Goal: Navigation & Orientation: Find specific page/section

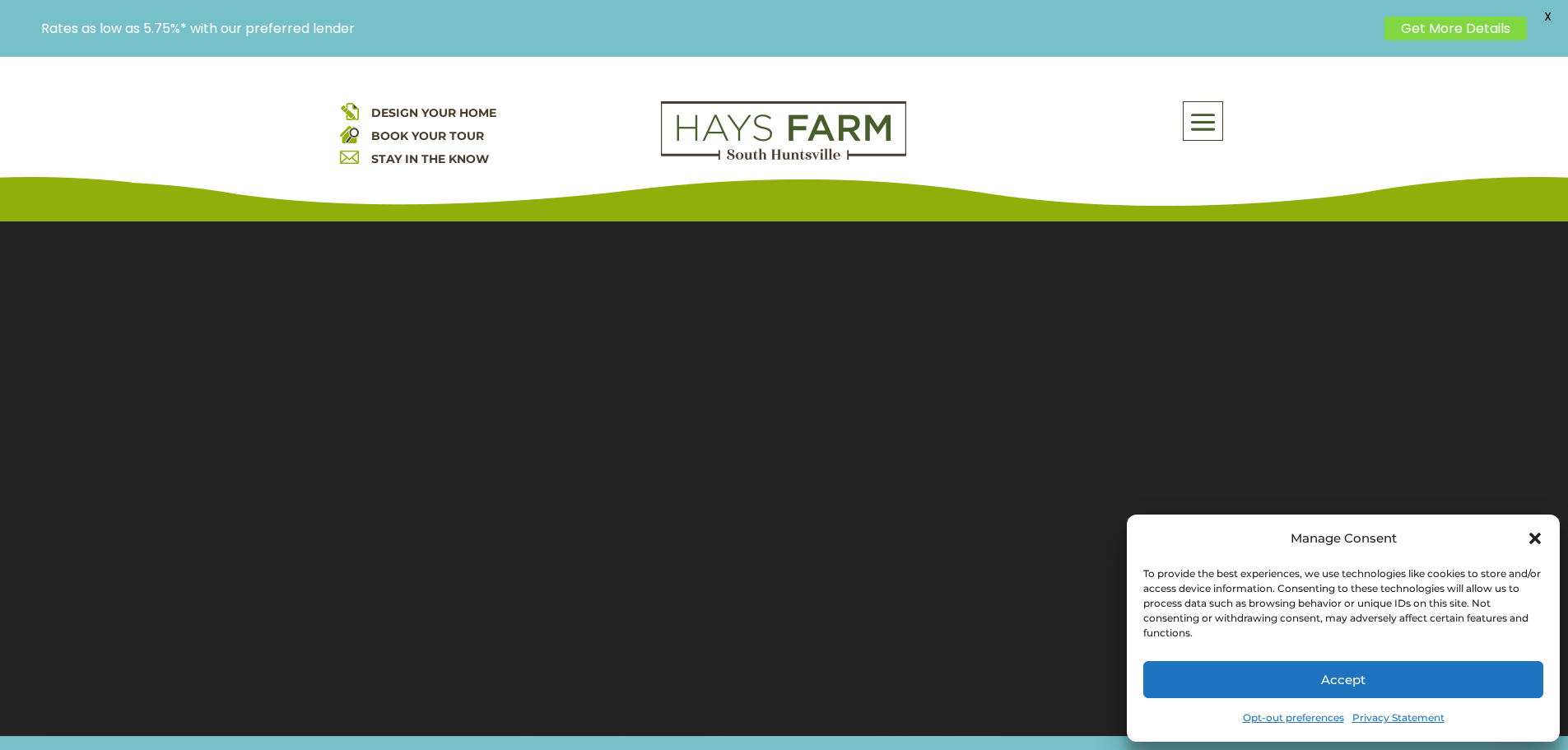
click at [1526, 539] on div "Manage Consent" at bounding box center [1343, 538] width 401 height 23
click at [1532, 534] on icon "Close dialog" at bounding box center [1535, 538] width 12 height 12
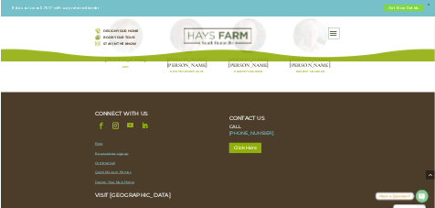
scroll to position [6586, 0]
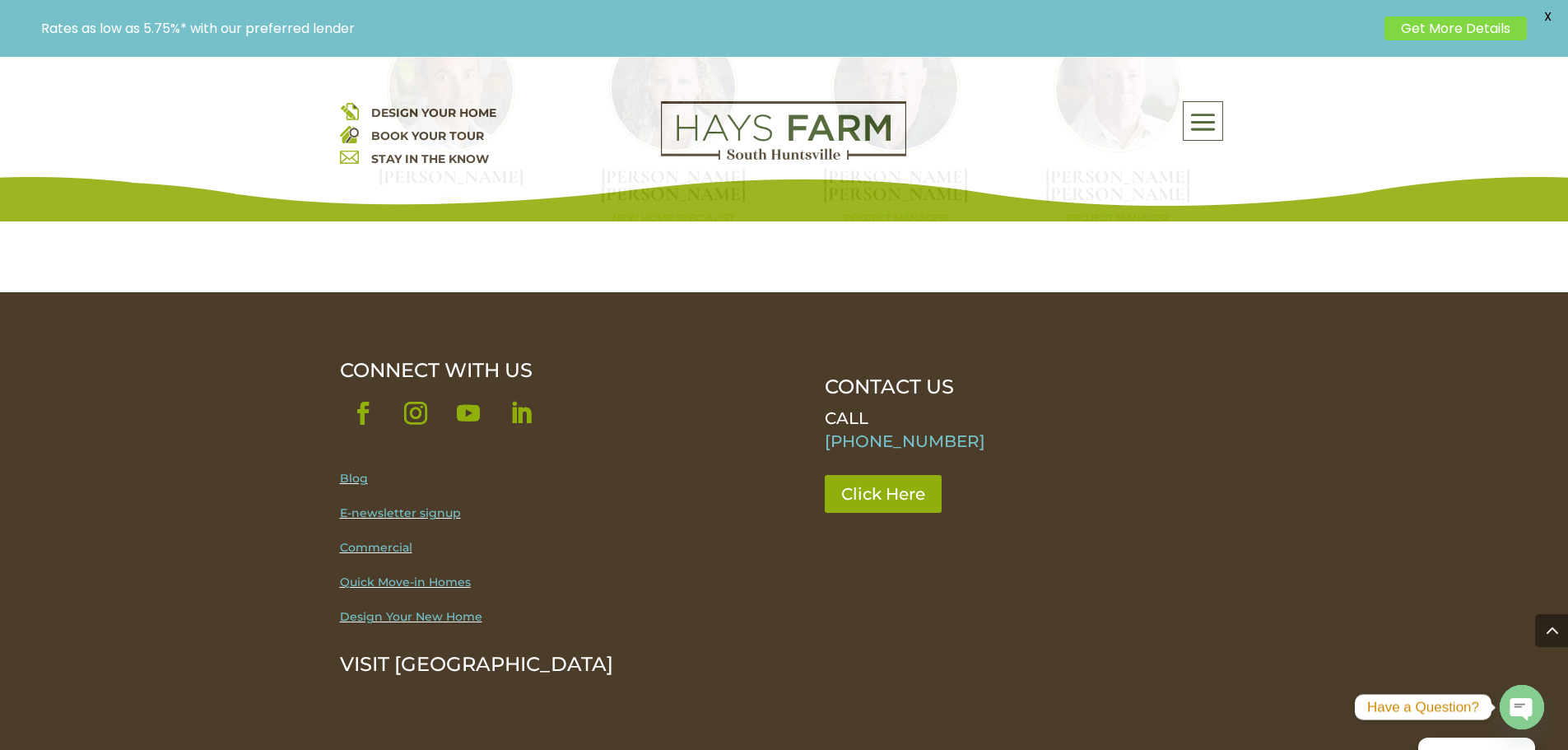
click at [1239, 118] on div "DESIGN YOUR HOME BOOK YOUR TOUR STAY IN THE KNOW About Us Quick Move-in Homes A…" at bounding box center [784, 139] width 1568 height 165
click at [1192, 124] on span at bounding box center [1203, 122] width 39 height 38
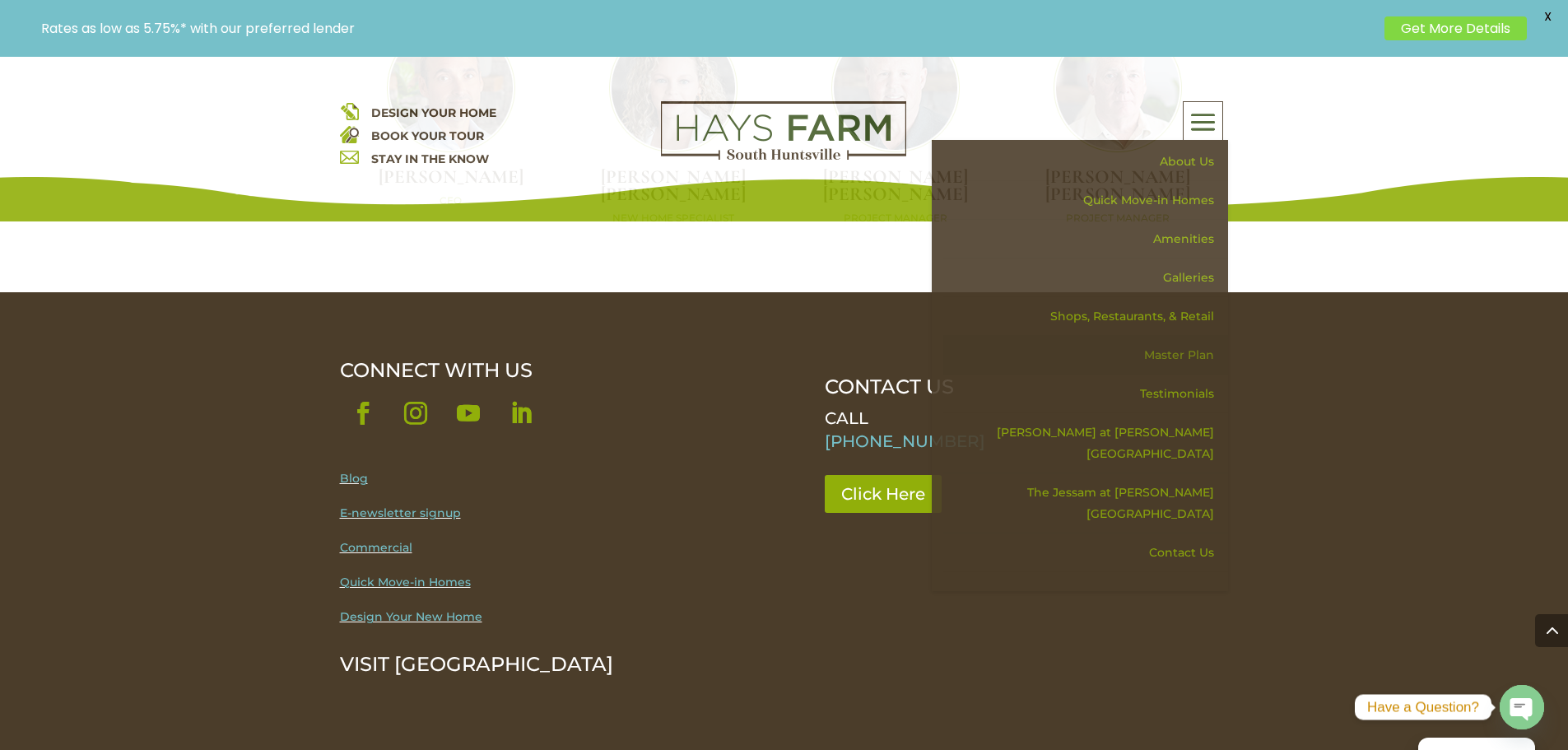
click at [1182, 356] on link "Master Plan" at bounding box center [1086, 355] width 284 height 39
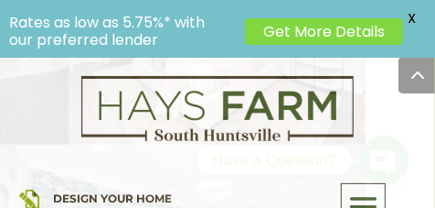
scroll to position [7071, 0]
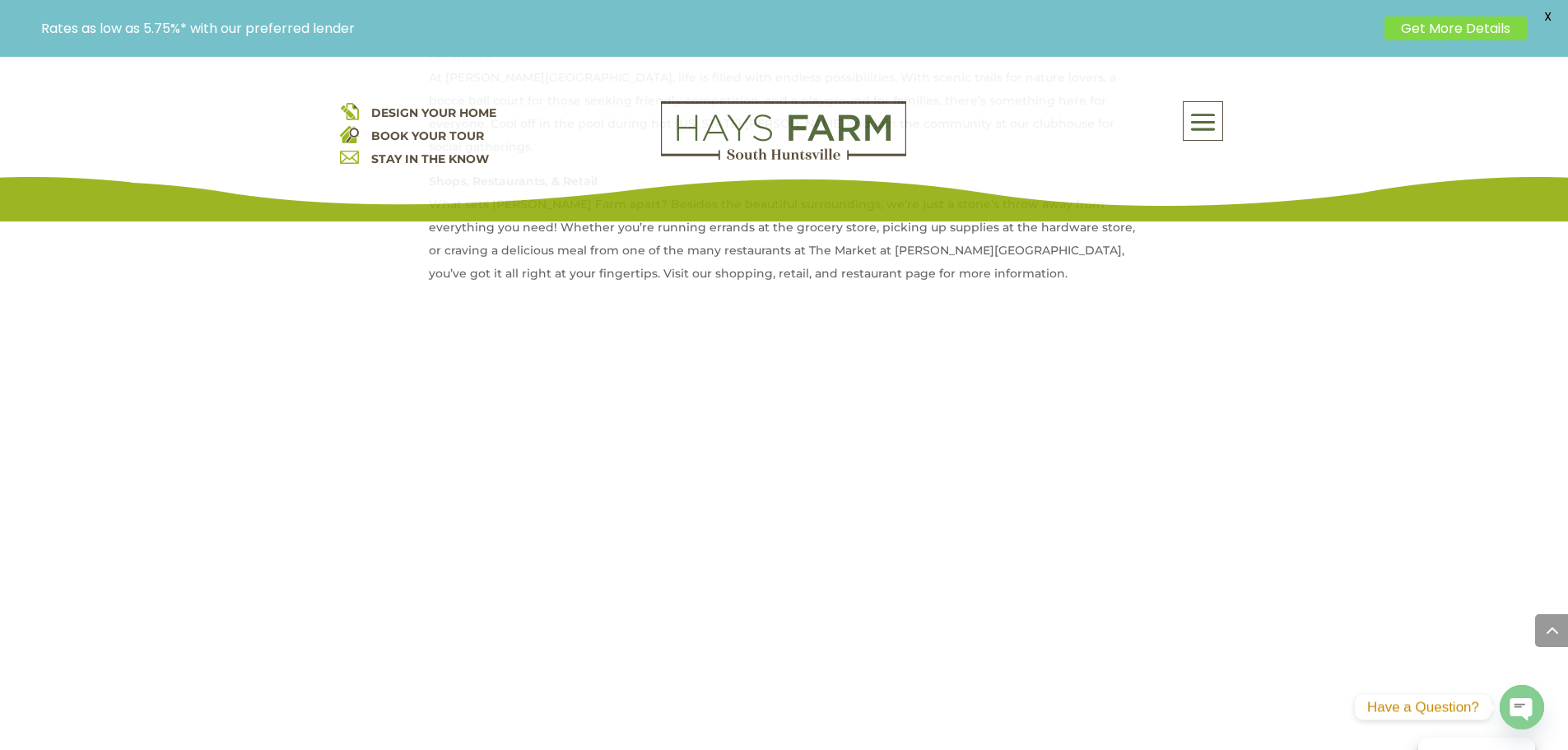
scroll to position [1317, 0]
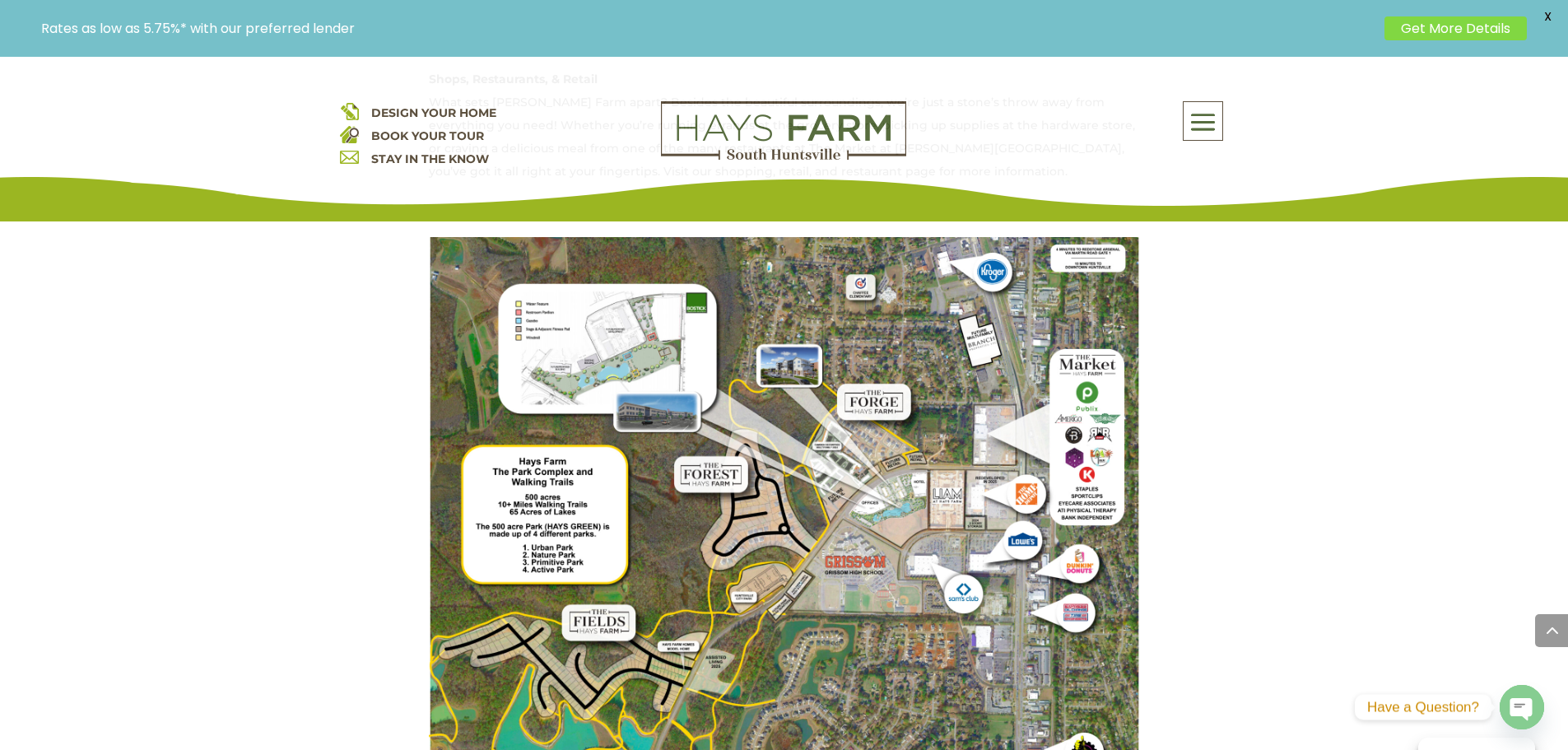
click at [820, 341] on img at bounding box center [785, 711] width 711 height 949
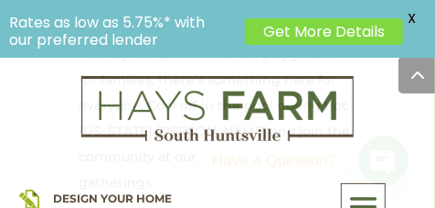
scroll to position [1784, 0]
